Goal: Transaction & Acquisition: Book appointment/travel/reservation

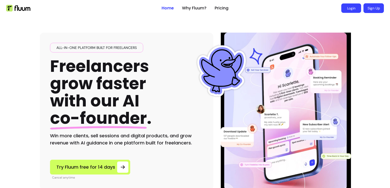
click at [346, 10] on link "Login" at bounding box center [351, 8] width 20 height 9
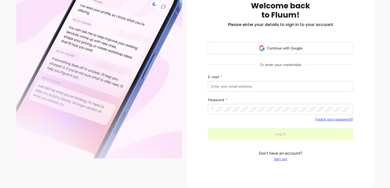
scroll to position [77, 0]
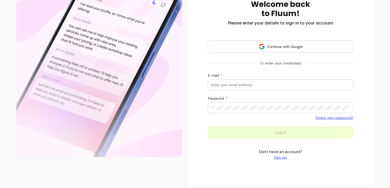
click at [236, 86] on input "E-mail" at bounding box center [280, 84] width 139 height 5
type input "echapman@sky.com"
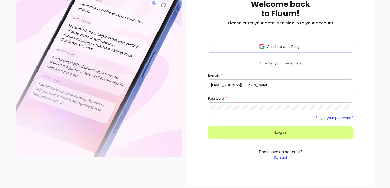
click at [264, 135] on button "Log in" at bounding box center [281, 133] width 146 height 12
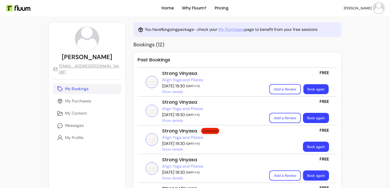
click at [307, 88] on link "Book again" at bounding box center [316, 90] width 25 height 10
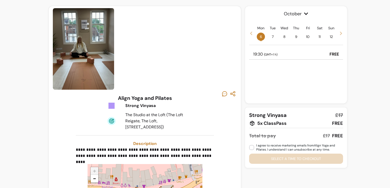
click at [265, 52] on p "19:30 ( GMT+1 h )" at bounding box center [265, 54] width 24 height 6
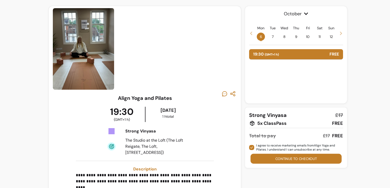
click at [279, 159] on button "Continue to checkout" at bounding box center [296, 159] width 91 height 10
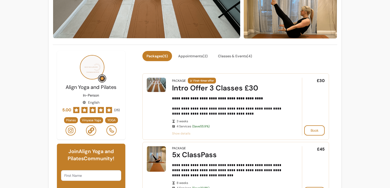
scroll to position [102, 0]
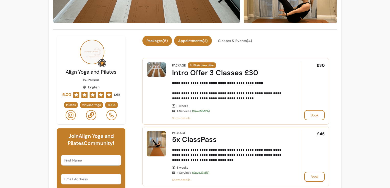
click at [193, 42] on button "Appointments ( 2 )" at bounding box center [193, 41] width 38 height 10
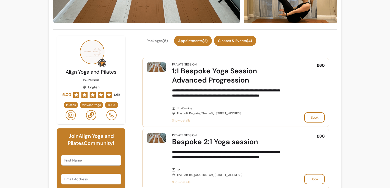
click at [237, 42] on button "Classes & Events ( 4 )" at bounding box center [235, 41] width 42 height 10
